Goal: Information Seeking & Learning: Learn about a topic

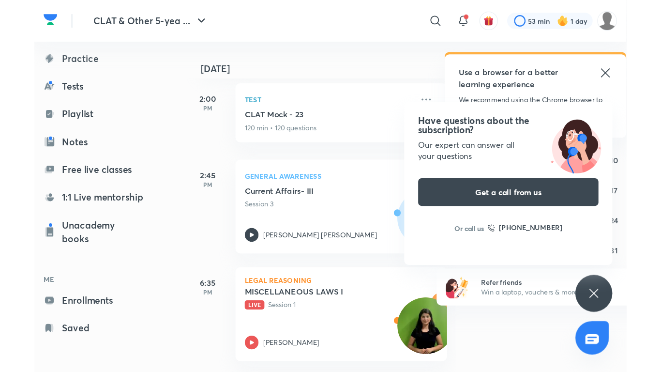
scroll to position [0, 6]
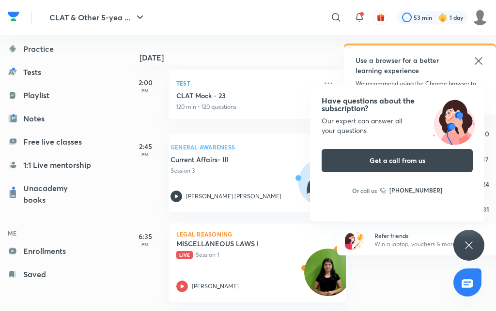
click at [252, 234] on p "Legal Reasoning" at bounding box center [257, 234] width 162 height 6
click at [237, 244] on h5 "MISCELLANEOUS LAWS I" at bounding box center [236, 244] width 121 height 10
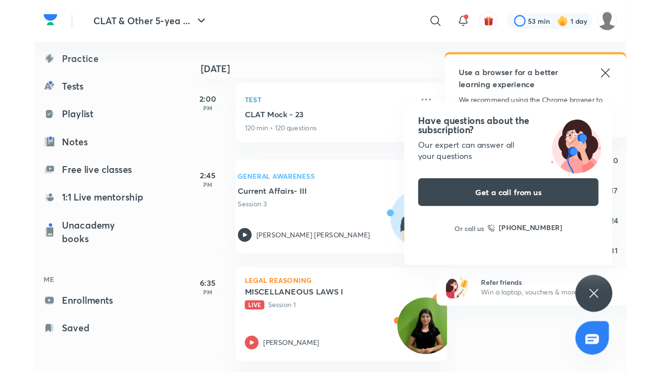
scroll to position [17, 0]
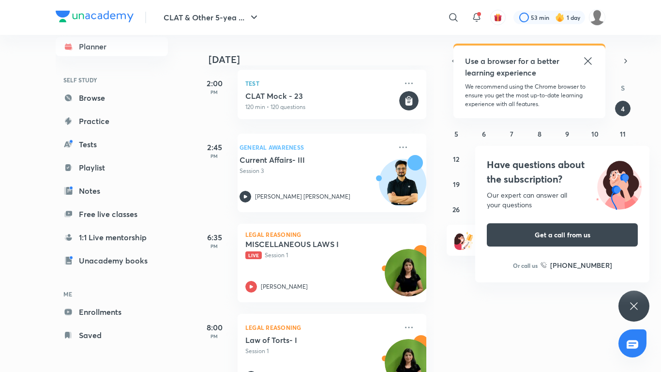
click at [306, 244] on h5 "MISCELLANEOUS LAWS I" at bounding box center [305, 244] width 121 height 10
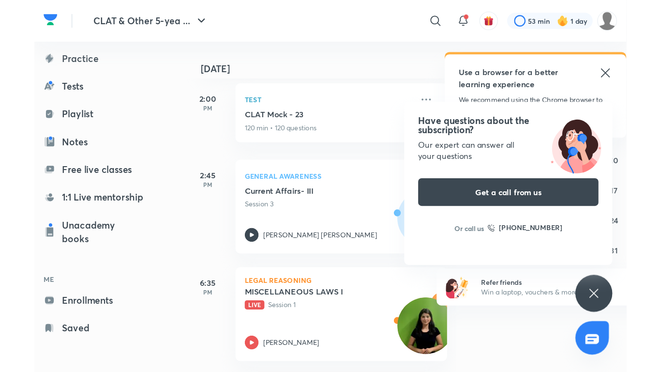
scroll to position [0, 6]
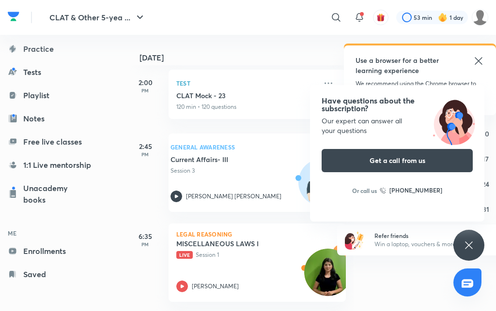
click at [252, 234] on p "Legal Reasoning" at bounding box center [257, 234] width 162 height 6
click at [237, 244] on h5 "MISCELLANEOUS LAWS I" at bounding box center [236, 244] width 121 height 10
click at [252, 234] on p "Legal Reasoning" at bounding box center [257, 234] width 162 height 6
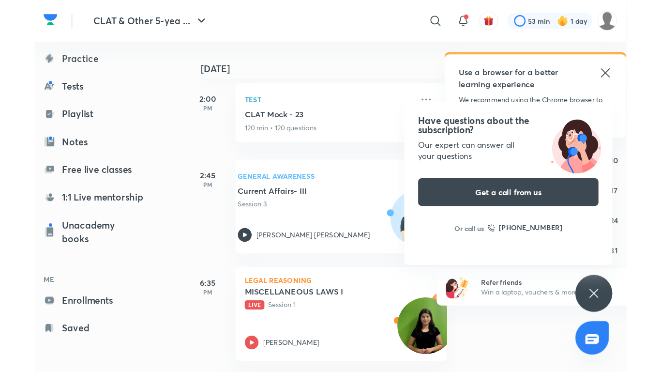
scroll to position [17, 0]
